Goal: Task Accomplishment & Management: Use online tool/utility

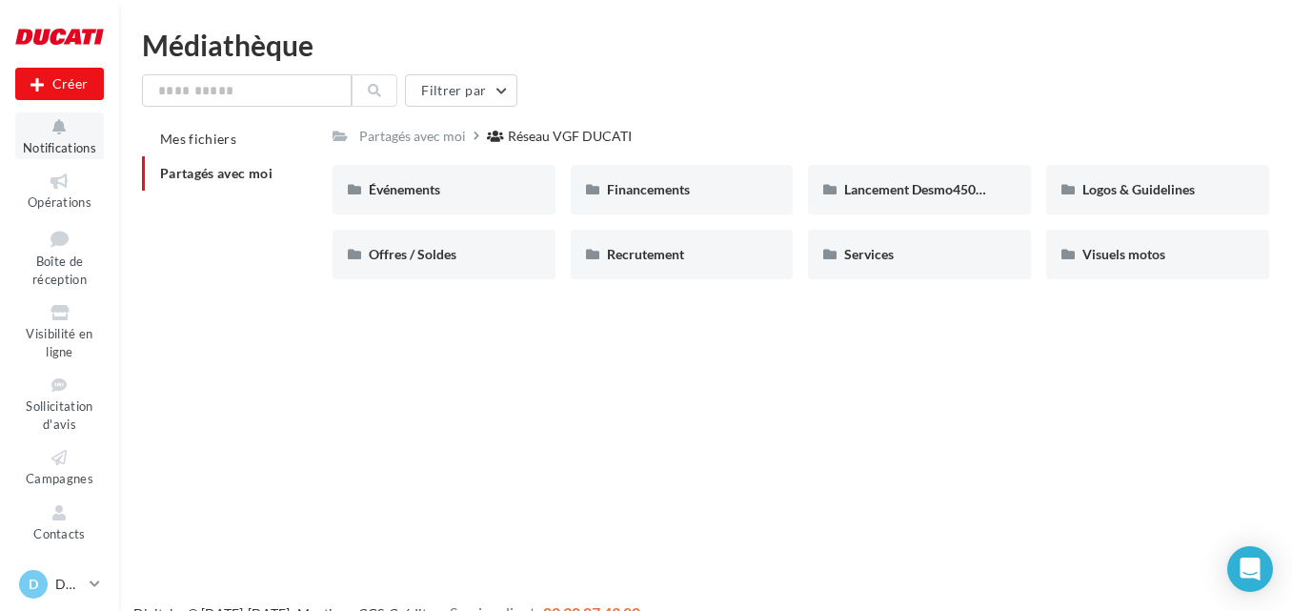
click at [90, 129] on button "Notifications" at bounding box center [59, 135] width 89 height 47
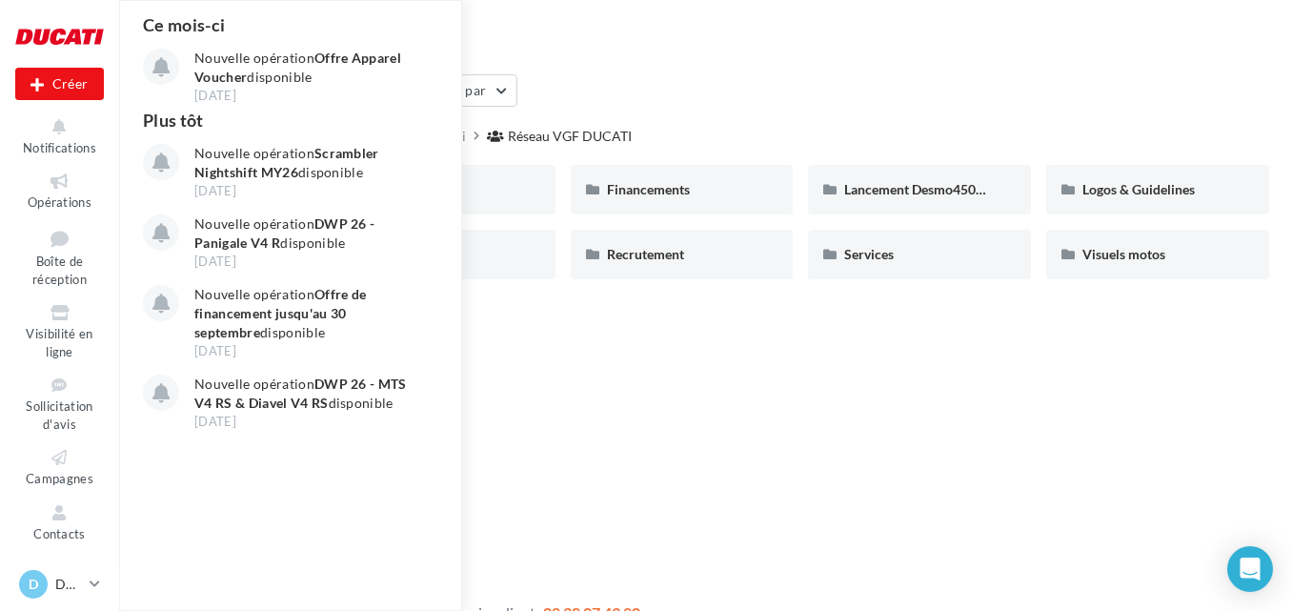
click at [561, 78] on div "Filtrer par" at bounding box center [705, 90] width 1127 height 32
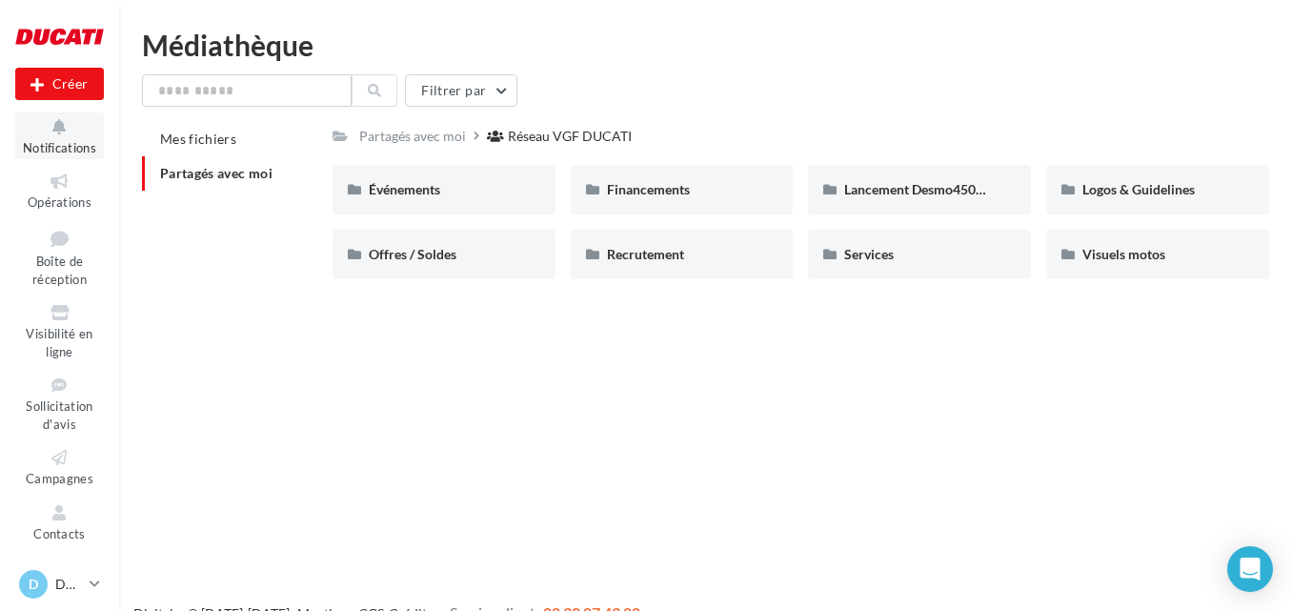
click at [35, 138] on button "Notifications" at bounding box center [59, 135] width 89 height 47
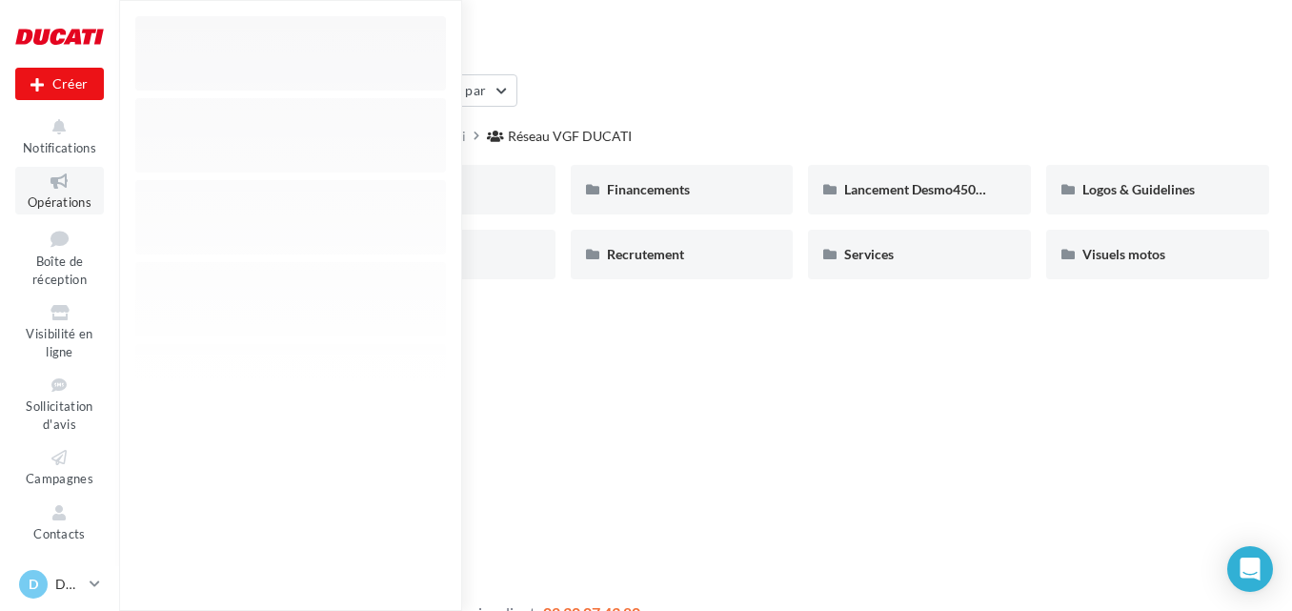
click at [62, 181] on icon at bounding box center [59, 182] width 77 height 22
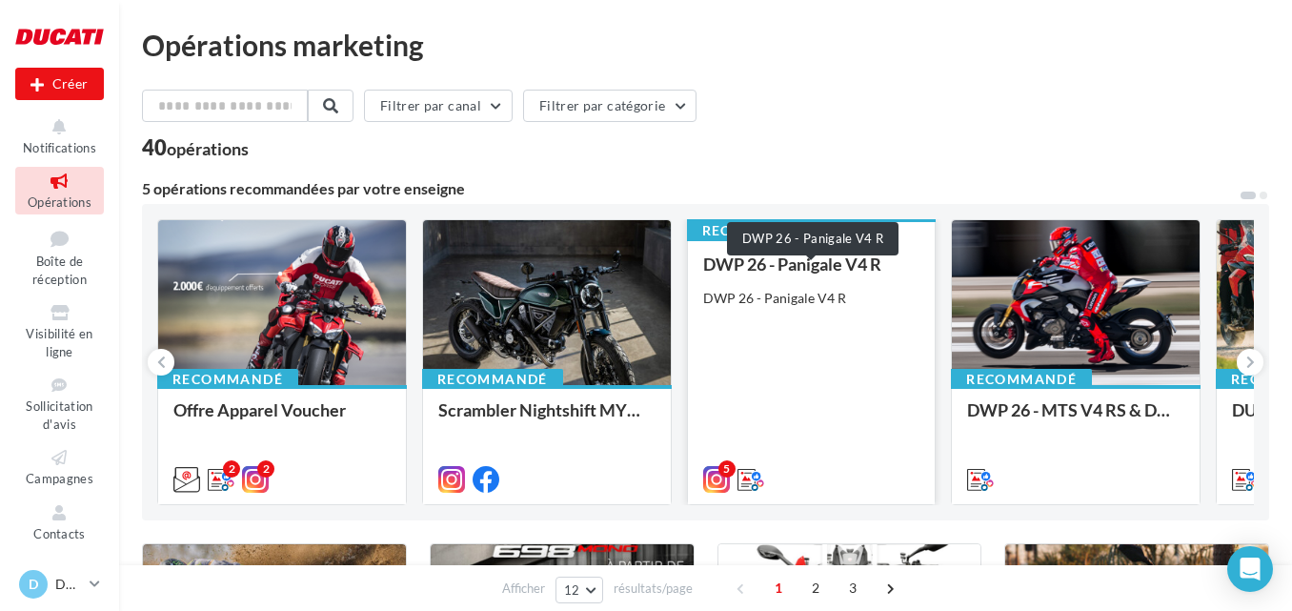
click at [731, 261] on div "DWP 26 - Panigale V4 R" at bounding box center [811, 263] width 217 height 19
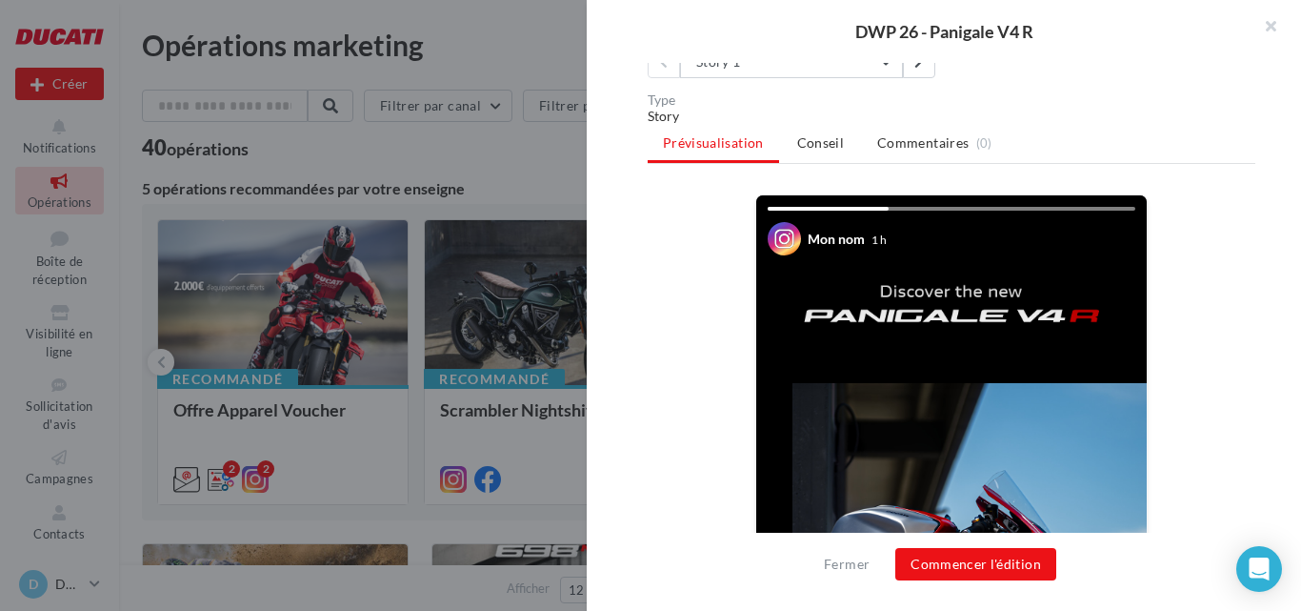
scroll to position [191, 0]
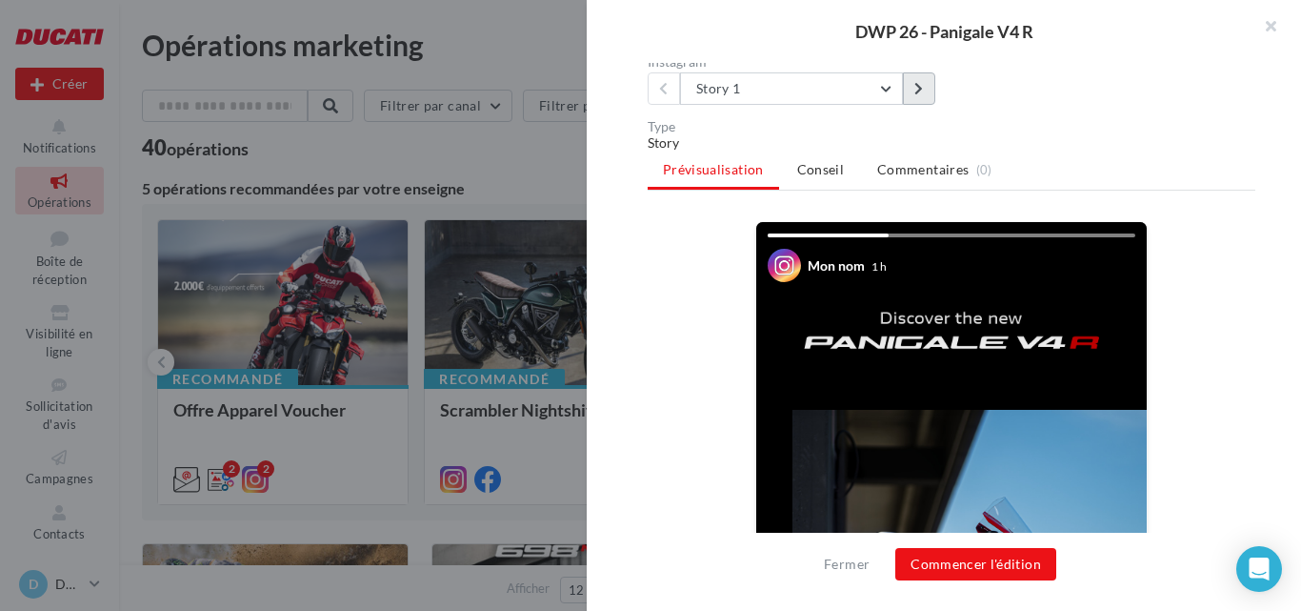
click at [921, 95] on button at bounding box center [919, 88] width 32 height 32
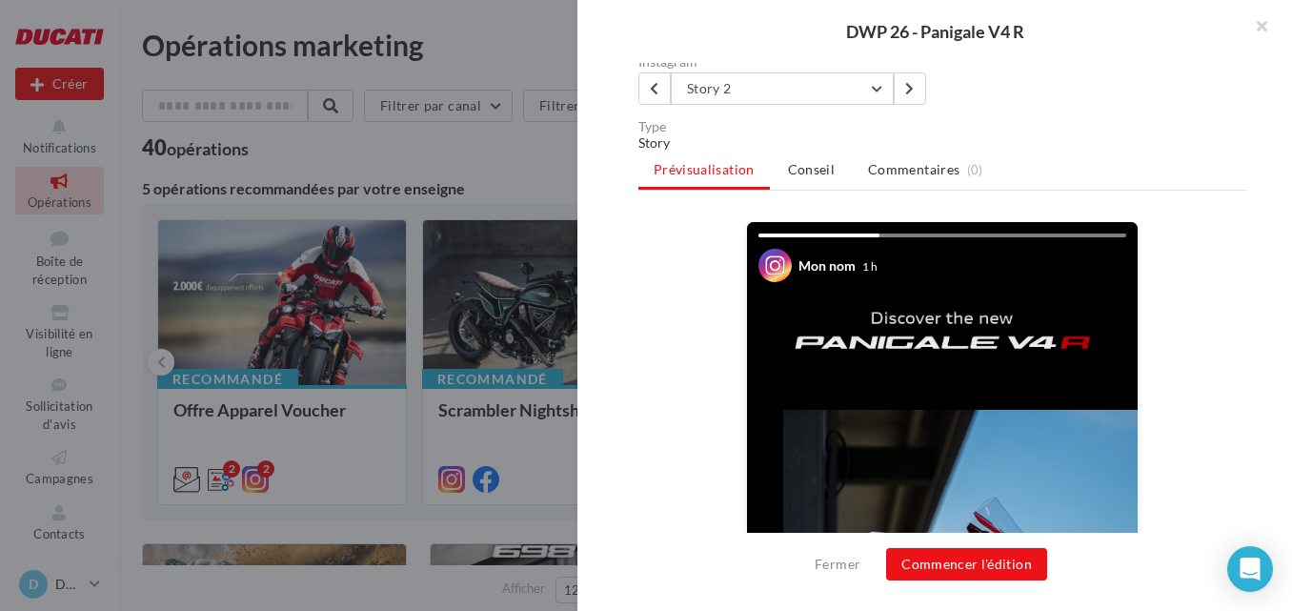
click at [486, 152] on div at bounding box center [646, 305] width 1292 height 611
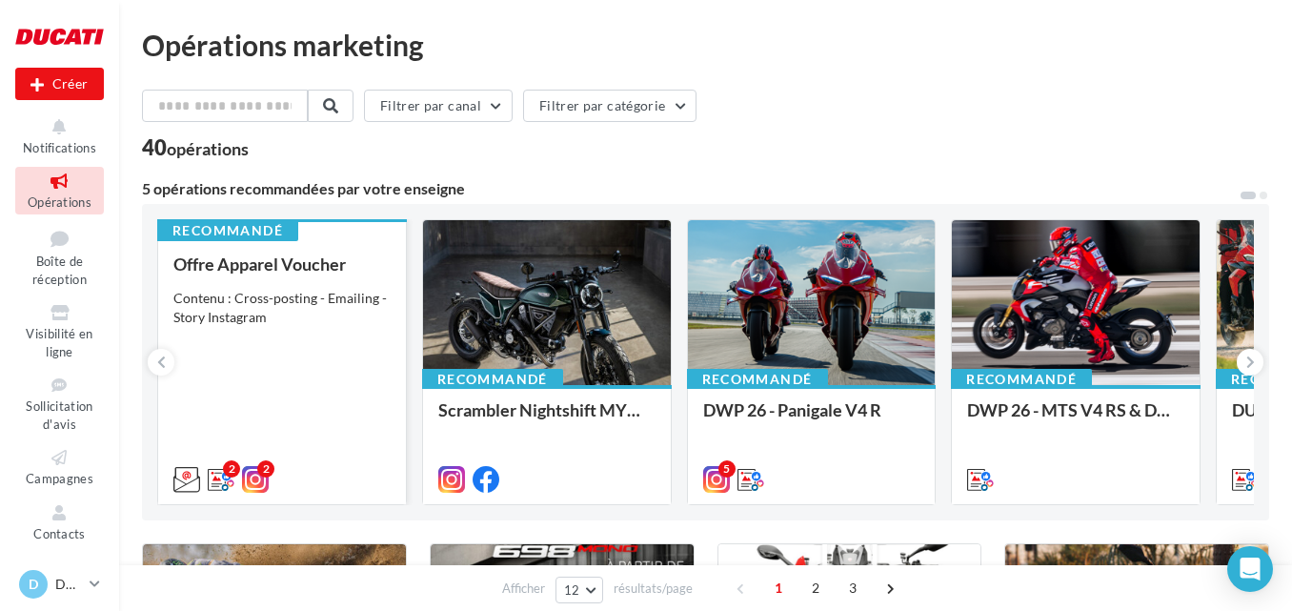
click at [313, 315] on div "Contenu : Cross-posting - Emailing - Story Instagram" at bounding box center [281, 308] width 217 height 38
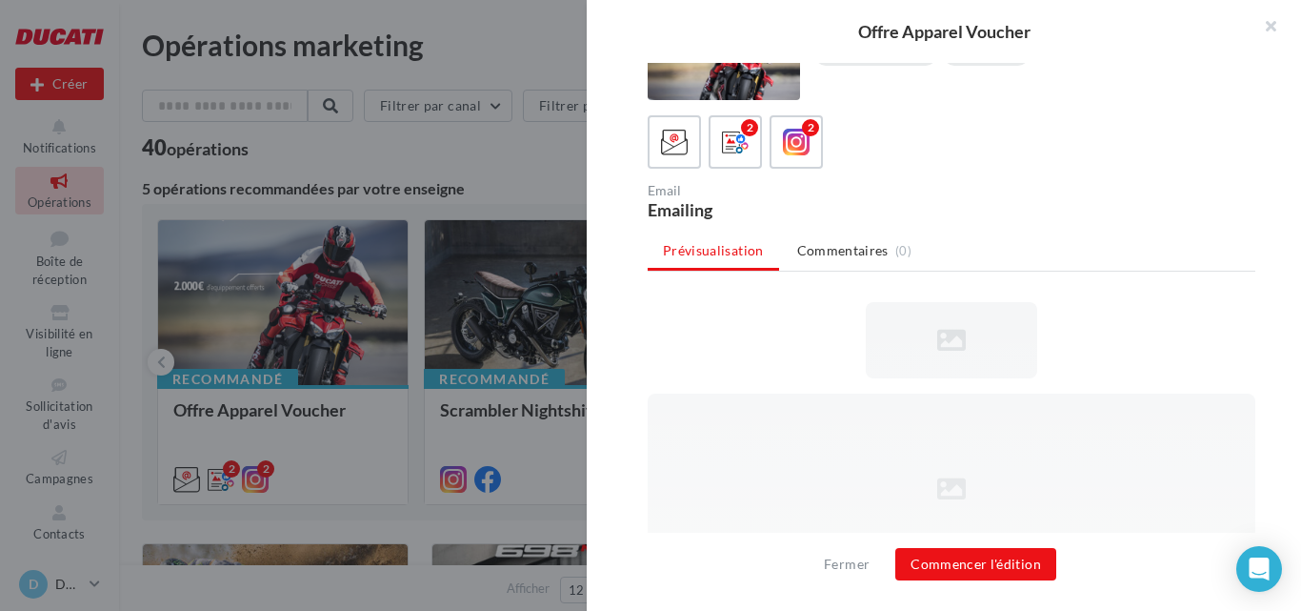
scroll to position [95, 0]
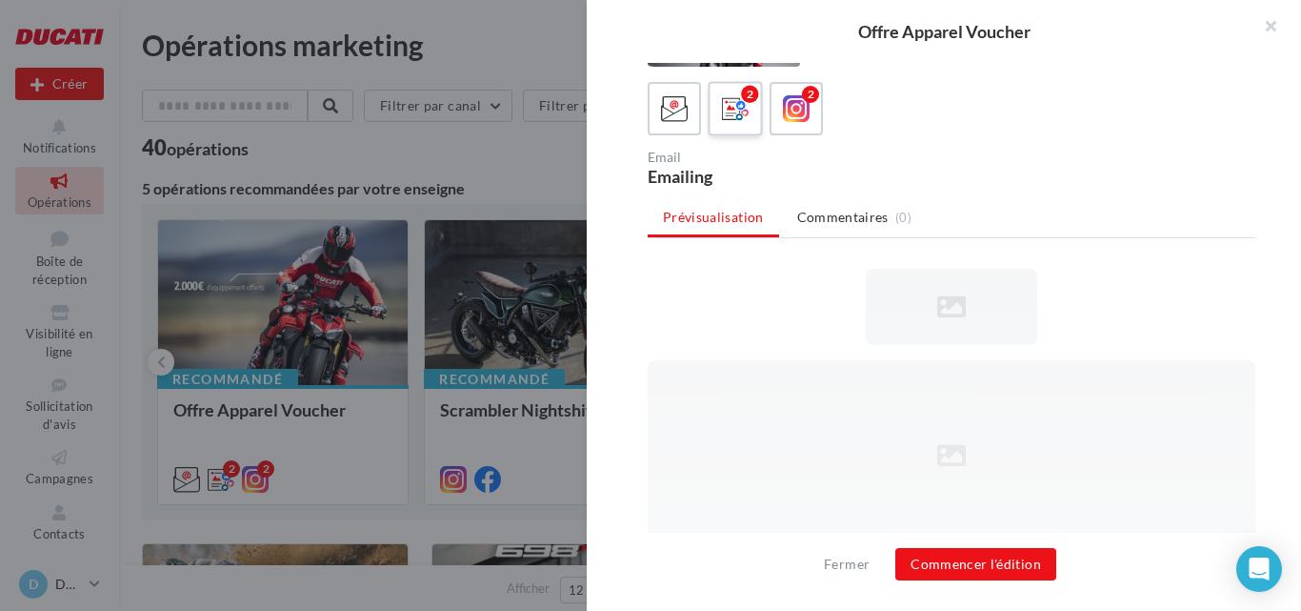
click at [730, 98] on icon at bounding box center [736, 109] width 28 height 28
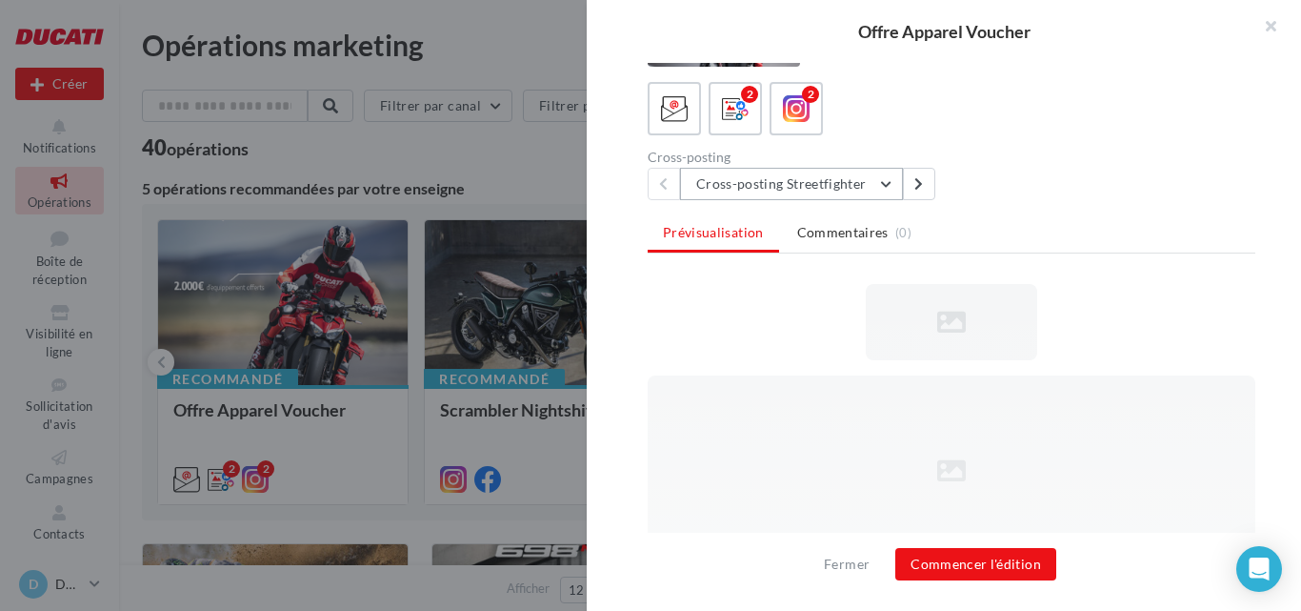
click at [888, 176] on button "Cross-posting Streetfighter" at bounding box center [791, 184] width 223 height 32
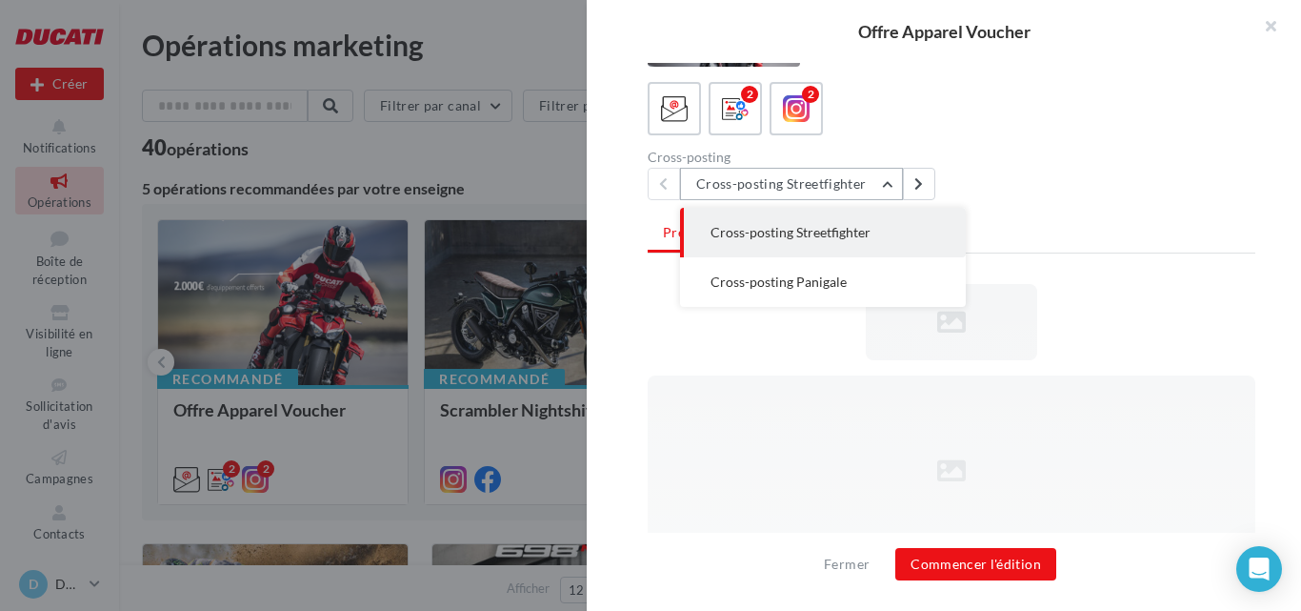
scroll to position [0, 0]
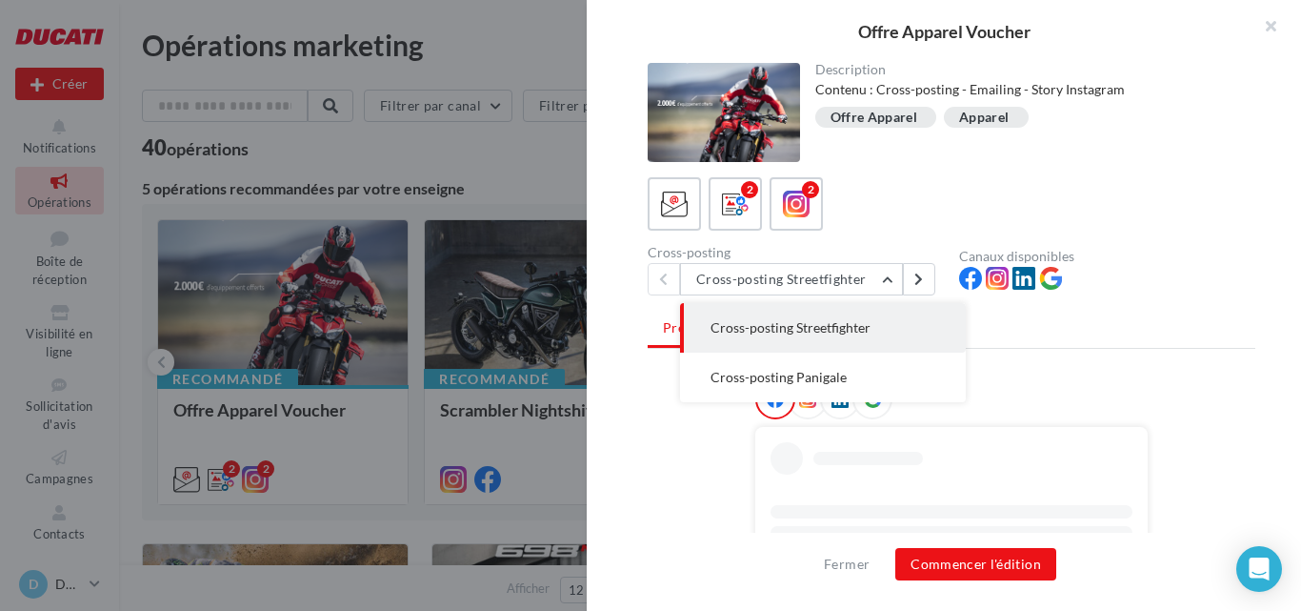
click at [993, 195] on div "2 2" at bounding box center [952, 203] width 608 height 53
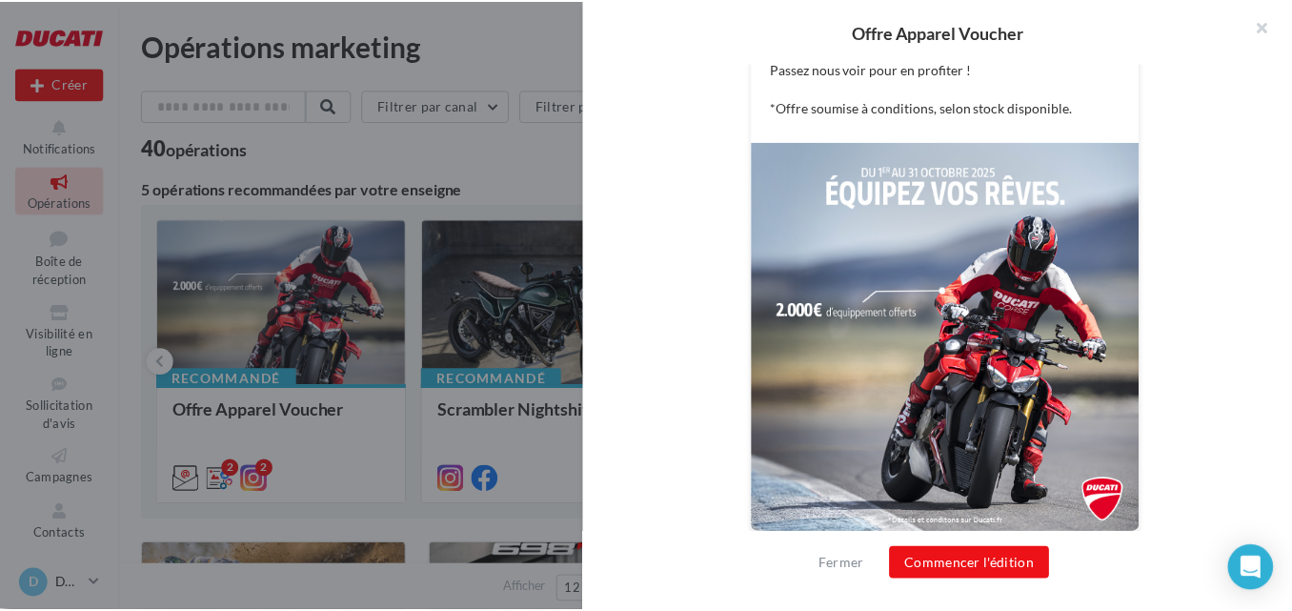
scroll to position [564, 0]
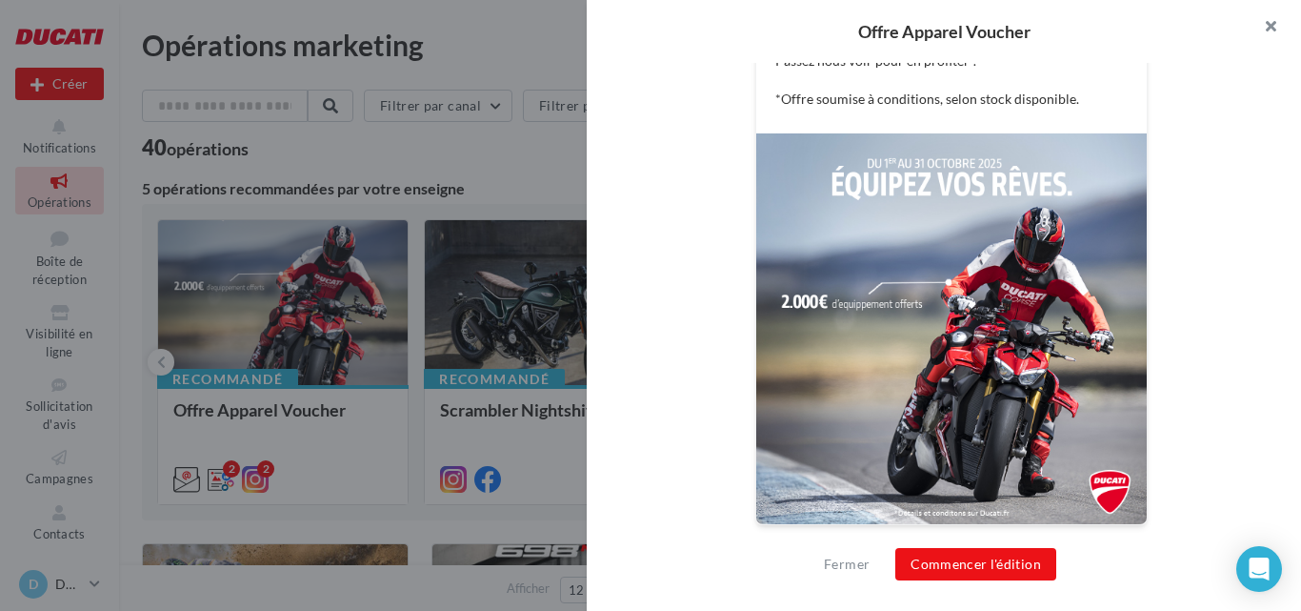
click at [1268, 16] on button "button" at bounding box center [1263, 28] width 76 height 57
